Goal: Check status: Check status

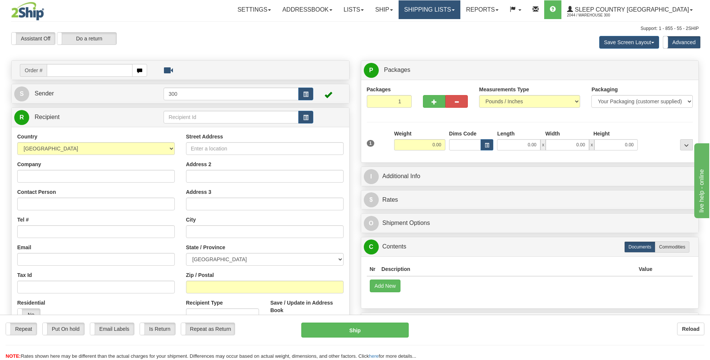
click at [456, 18] on link "Shipping lists" at bounding box center [430, 9] width 62 height 19
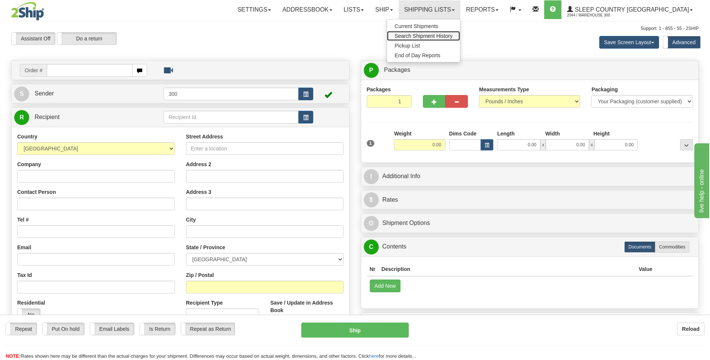
click at [445, 38] on span "Search Shipment History" at bounding box center [423, 36] width 58 height 6
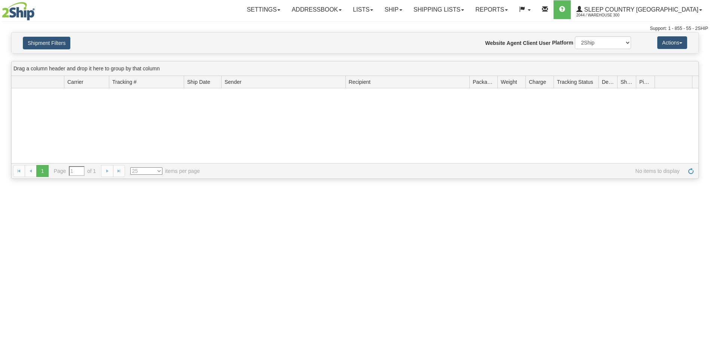
type input "From [DATE] To [DATE]"
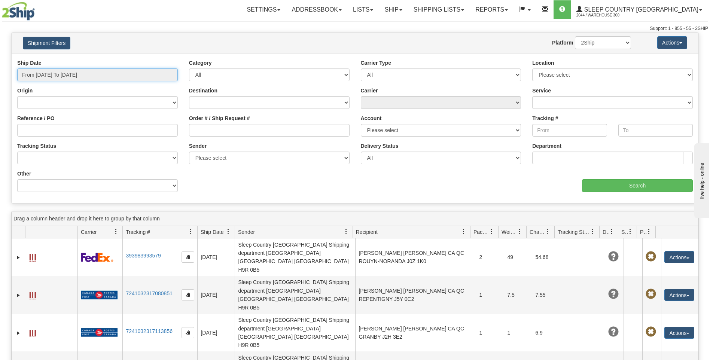
click at [79, 72] on input "From [DATE] To [DATE]" at bounding box center [97, 74] width 161 height 13
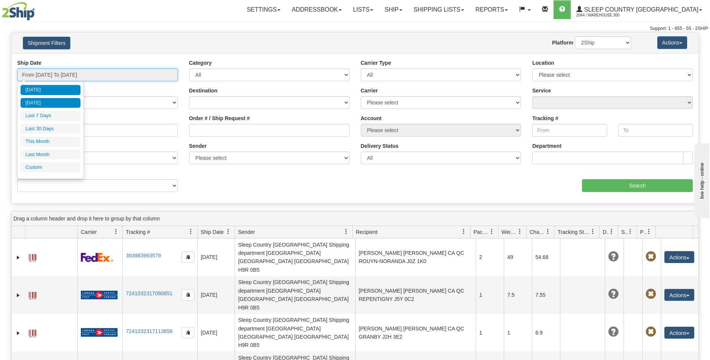
type input "[DATE]"
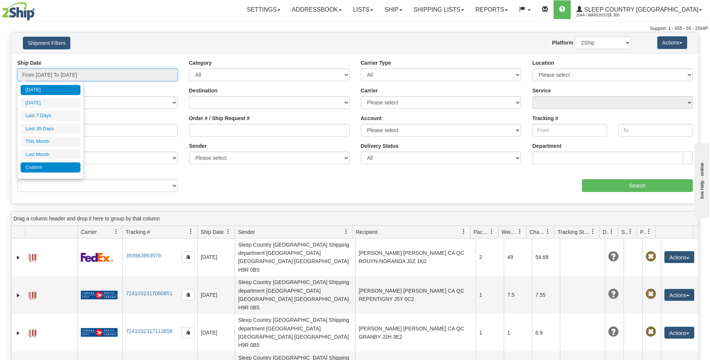
type input "[DATE]"
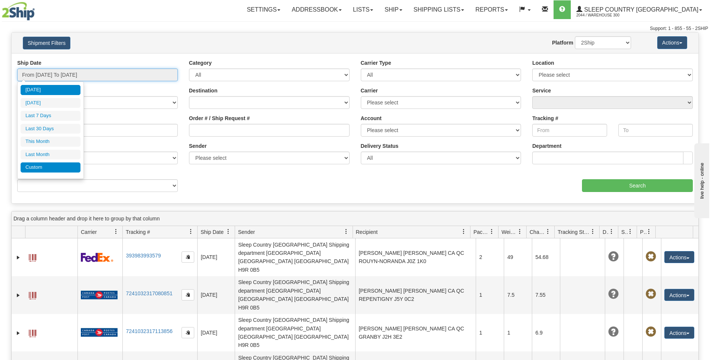
type input "[DATE]"
click at [41, 171] on li "Custom" at bounding box center [51, 167] width 60 height 10
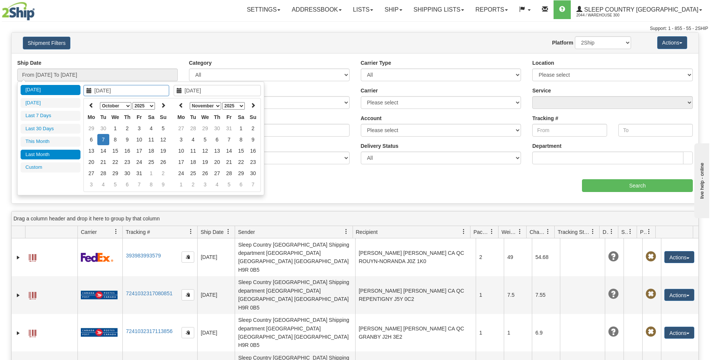
type input "[DATE]"
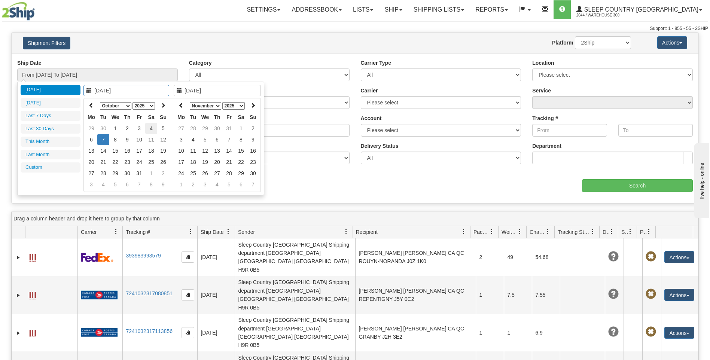
click at [147, 128] on td "4" at bounding box center [151, 128] width 12 height 11
type input "[DATE]"
click at [148, 128] on td "4" at bounding box center [151, 128] width 12 height 11
type input "From [DATE] To [DATE]"
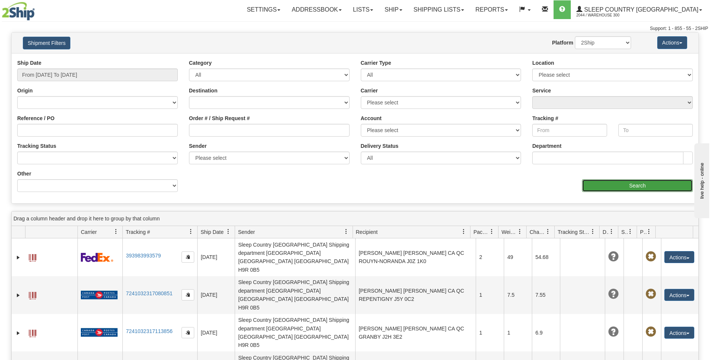
click at [643, 185] on input "Search" at bounding box center [637, 185] width 111 height 13
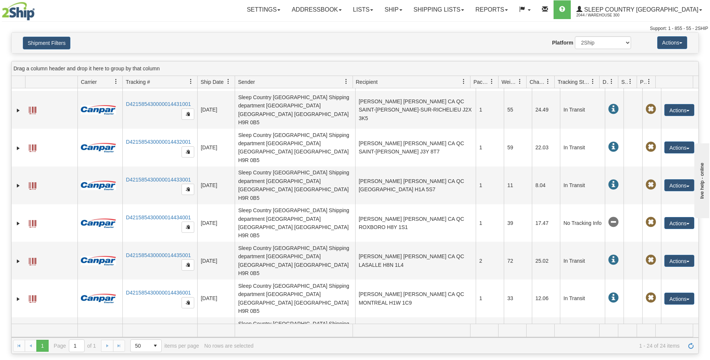
scroll to position [353, 0]
